Goal: Task Accomplishment & Management: Use online tool/utility

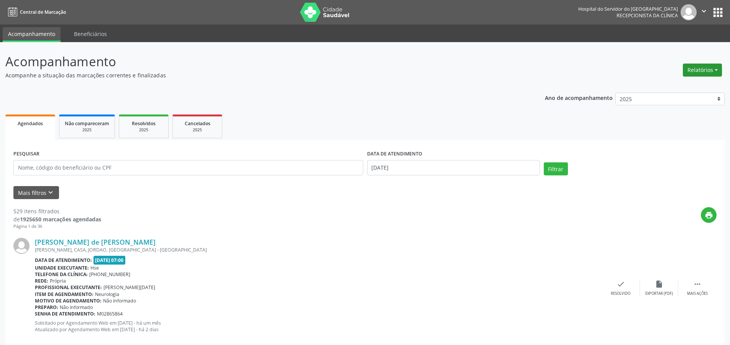
click at [700, 64] on button "Relatórios" at bounding box center [702, 70] width 39 height 13
click at [674, 88] on link "Agendamentos" at bounding box center [681, 86] width 82 height 11
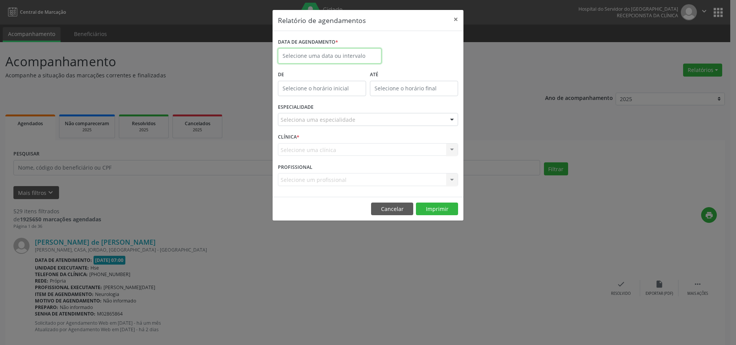
click at [318, 53] on input "text" at bounding box center [330, 55] width 104 height 15
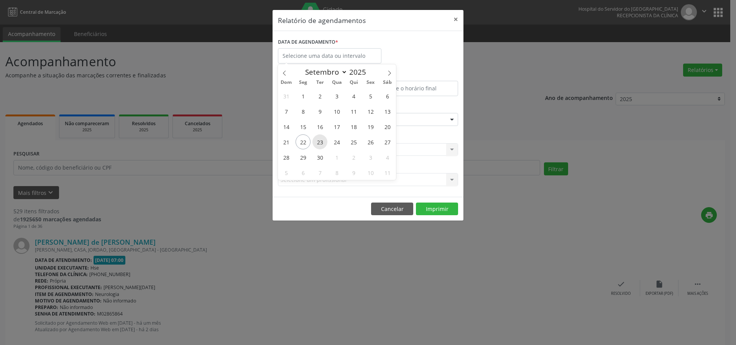
click at [320, 144] on span "23" at bounding box center [319, 142] width 15 height 15
type input "23/09/2025"
click at [320, 144] on span "23" at bounding box center [319, 142] width 15 height 15
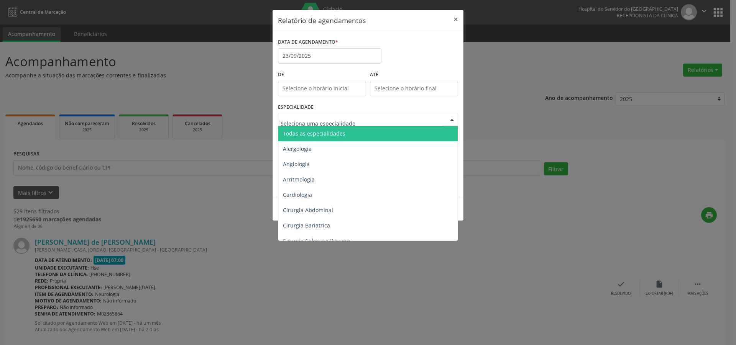
click at [321, 135] on span "Todas as especialidades" at bounding box center [314, 133] width 62 height 7
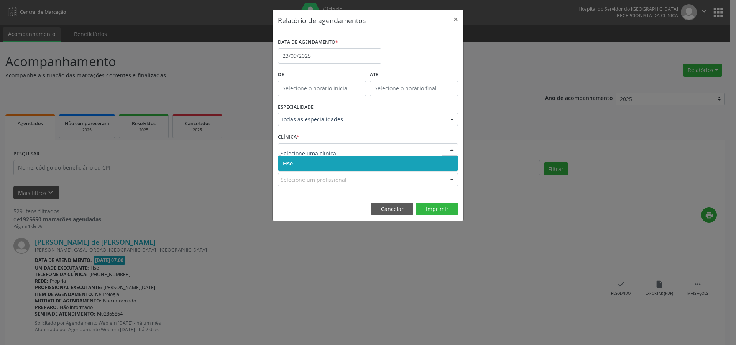
click at [311, 155] on div at bounding box center [368, 149] width 180 height 13
click at [314, 169] on span "Hse" at bounding box center [367, 163] width 179 height 15
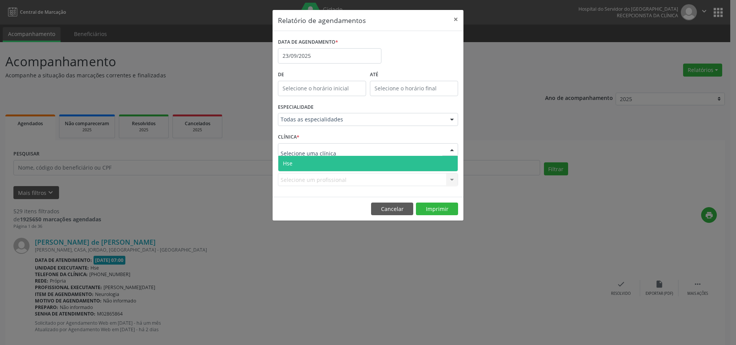
click at [316, 164] on span "Hse" at bounding box center [367, 163] width 179 height 15
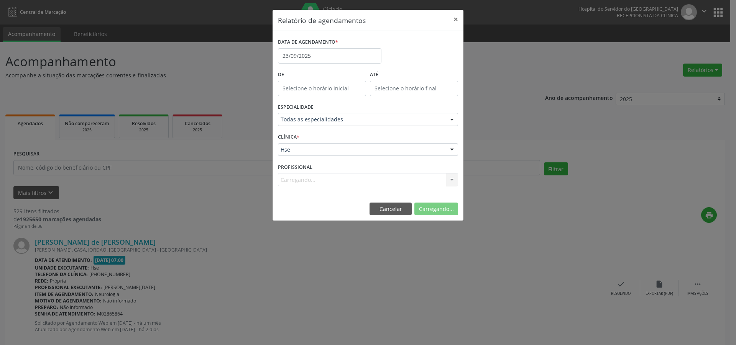
click at [302, 177] on div "Carregando... Nenhum resultado encontrado para: " " Não há nenhuma opção para s…" at bounding box center [368, 179] width 180 height 13
click at [302, 179] on div "Carregando... Nenhum resultado encontrado para: " " Não há nenhuma opção para s…" at bounding box center [368, 179] width 180 height 13
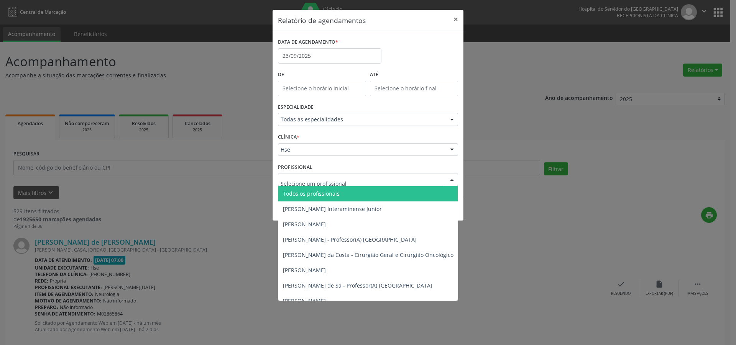
click at [324, 191] on span "Todos os profissionais" at bounding box center [311, 193] width 57 height 7
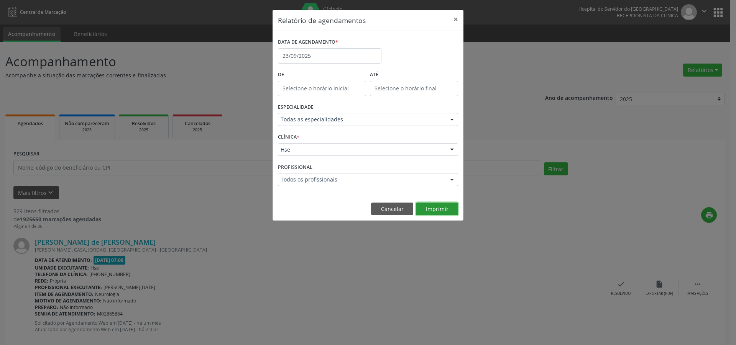
click at [448, 212] on button "Imprimir" at bounding box center [437, 209] width 42 height 13
